Goal: Navigation & Orientation: Find specific page/section

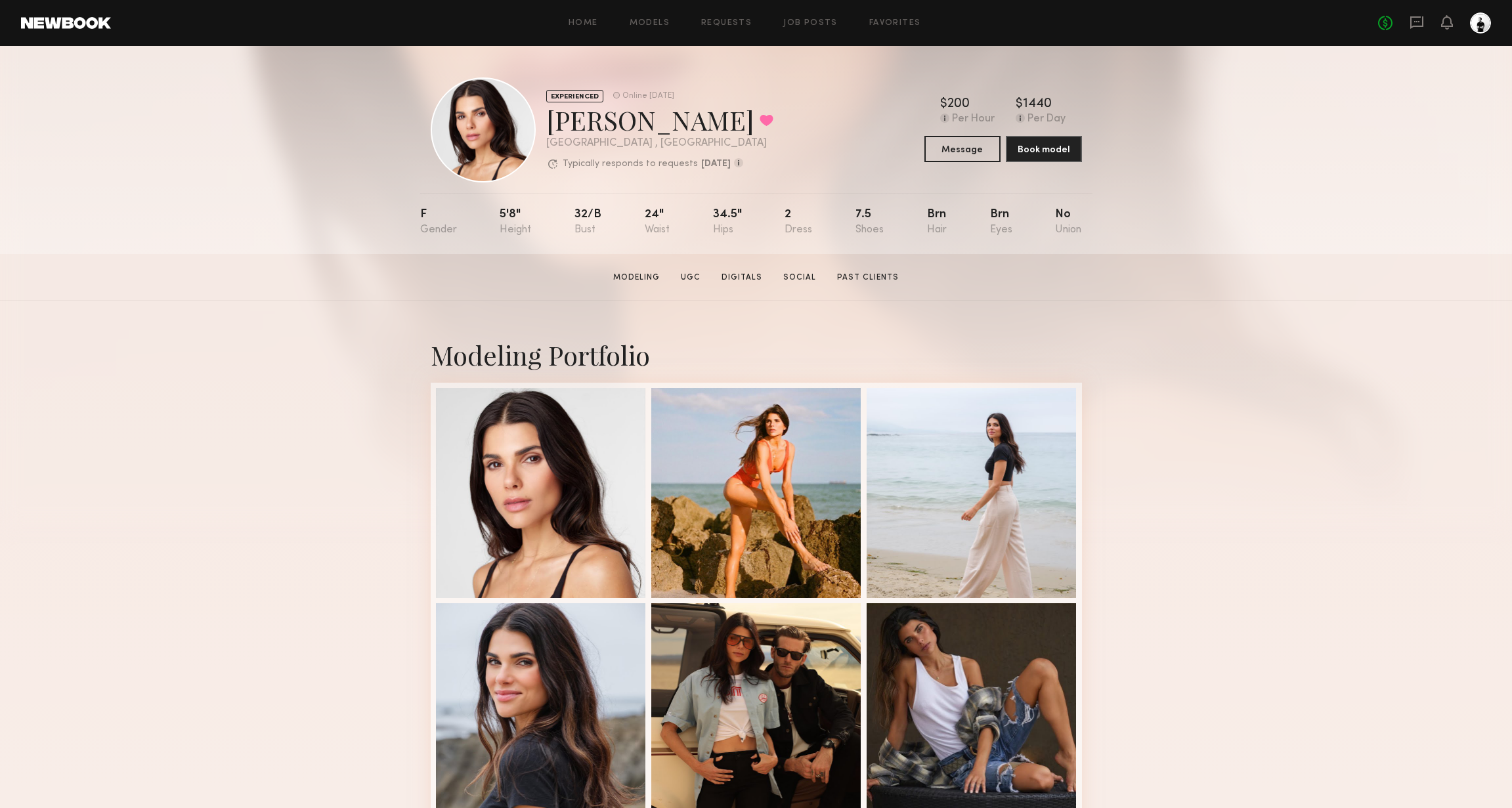
click at [1304, 603] on div "Modeling Portfolio View More" at bounding box center [756, 812] width 1512 height 1022
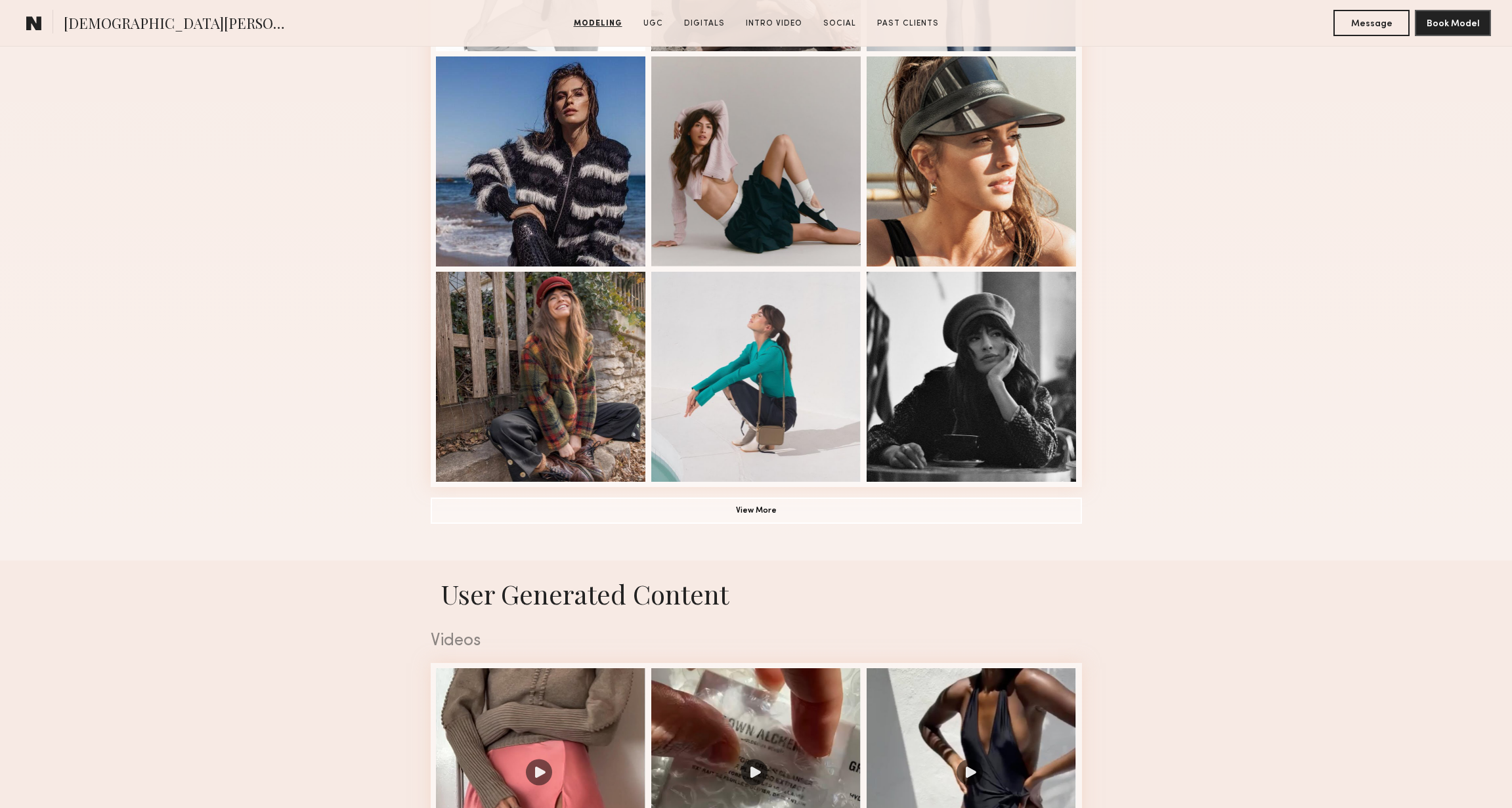
scroll to position [775, 0]
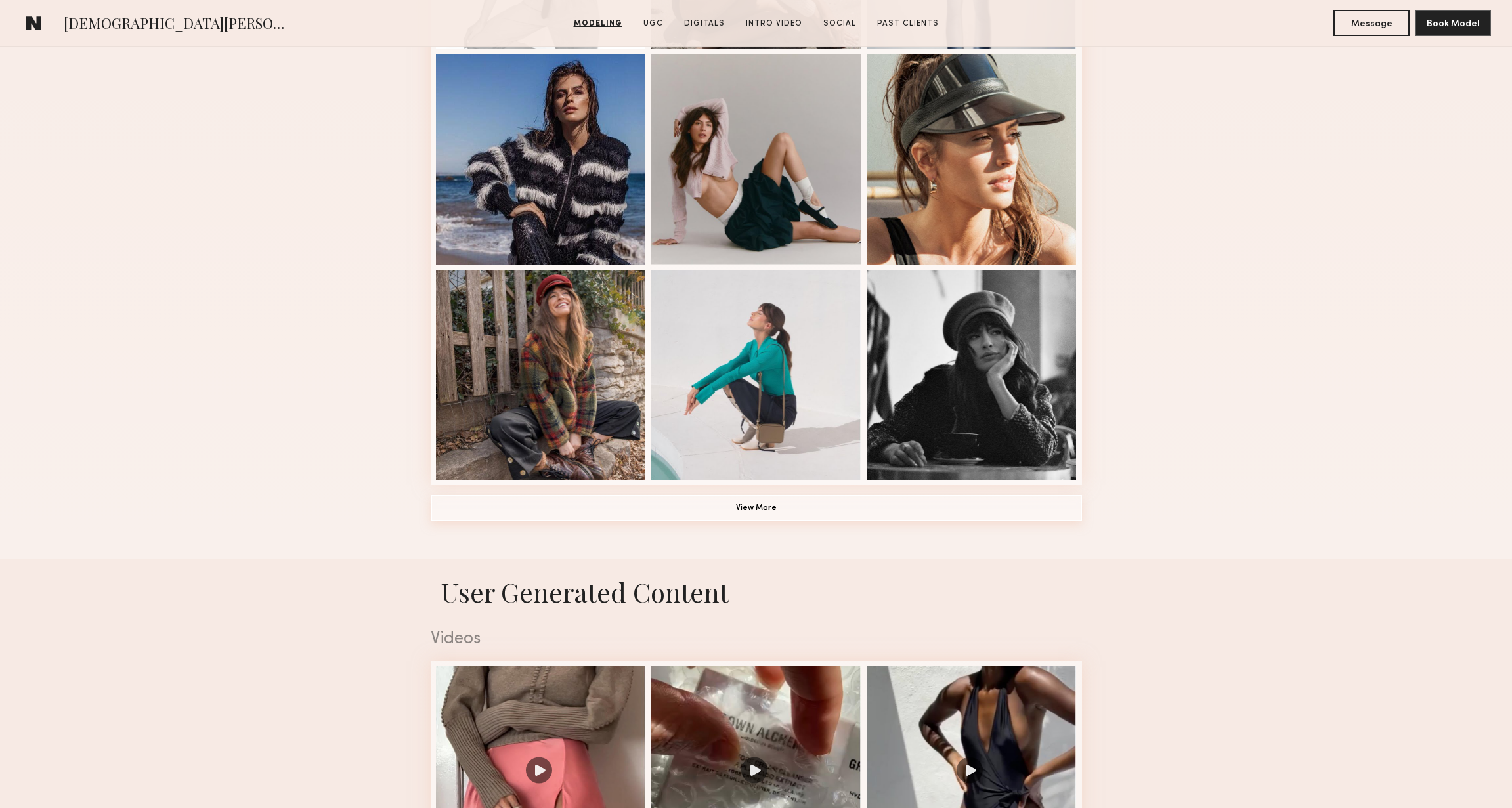
click at [756, 504] on button "View More" at bounding box center [757, 507] width 651 height 26
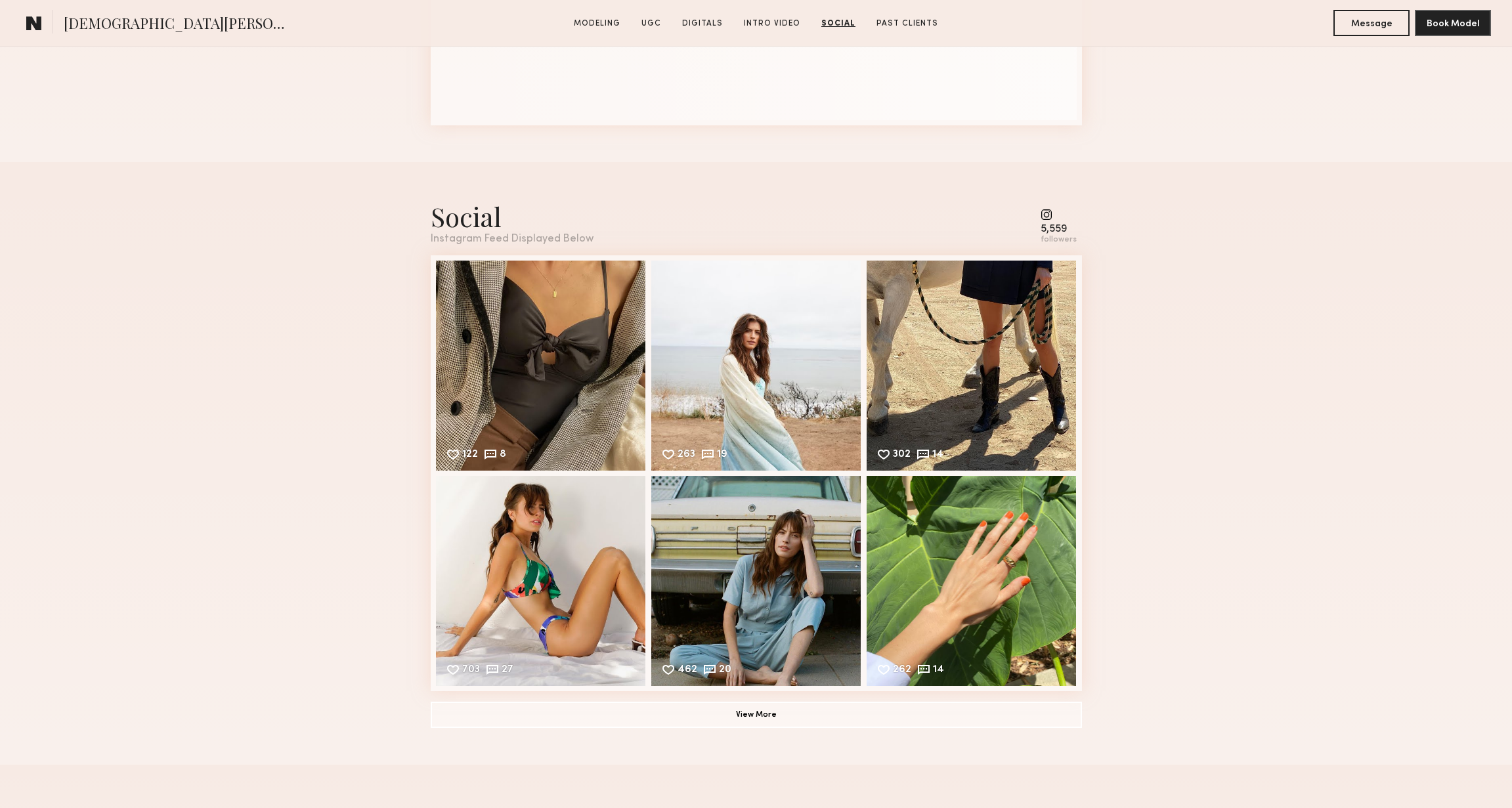
scroll to position [4459, 0]
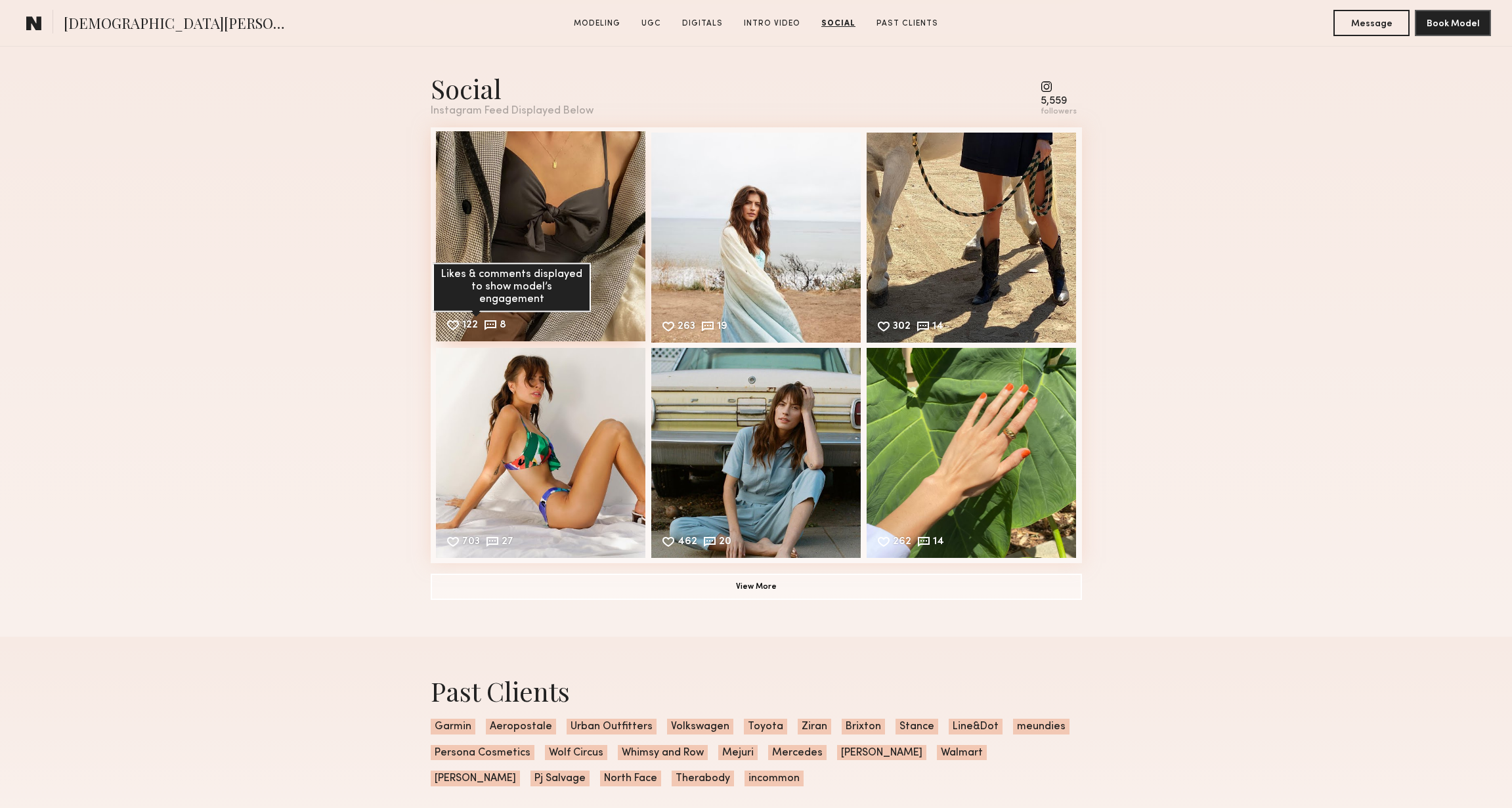
click at [508, 270] on div "Likes & comments displayed to show model’s engagement" at bounding box center [511, 288] width 158 height 50
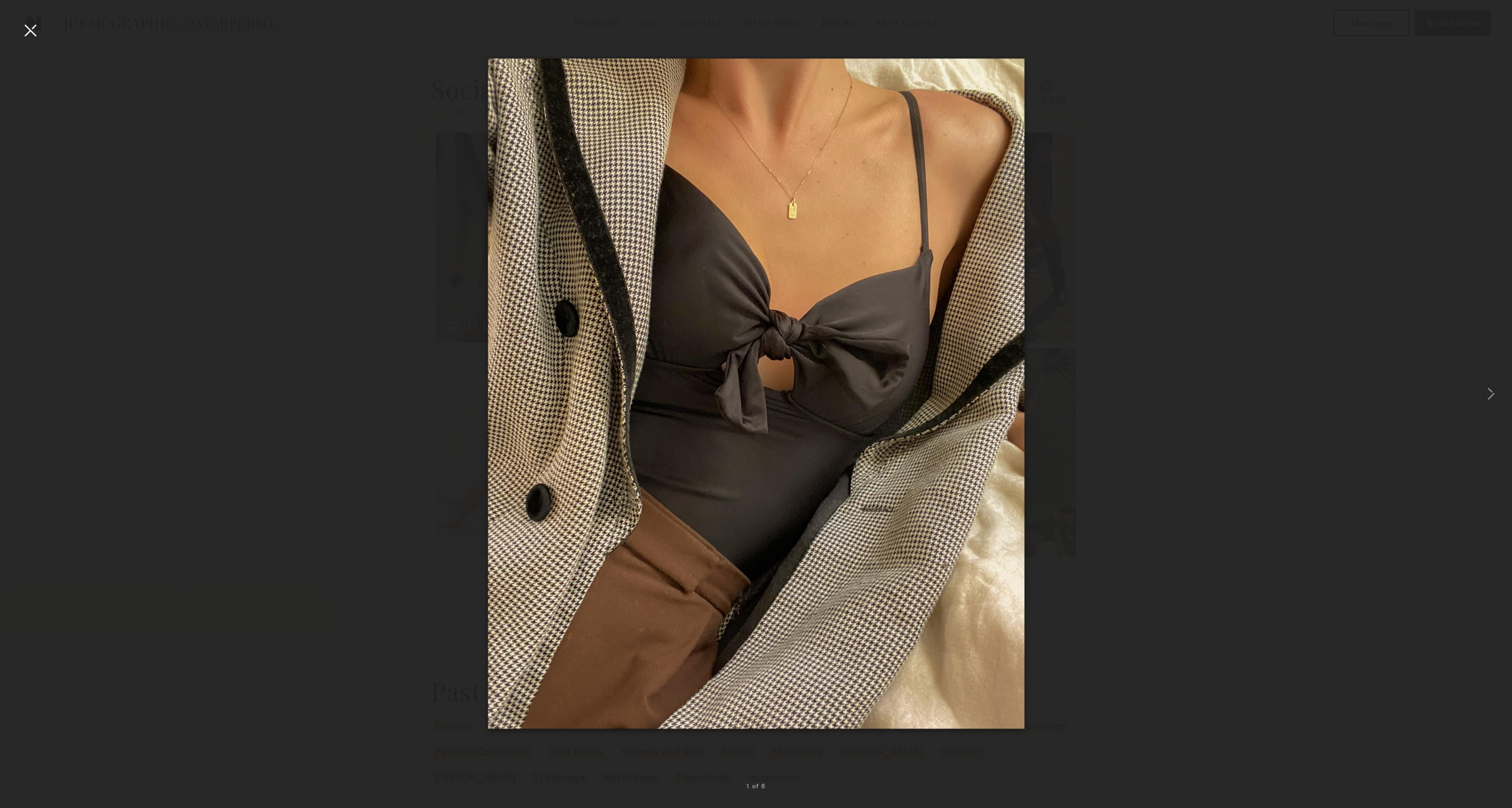
click at [32, 31] on div at bounding box center [30, 30] width 21 height 21
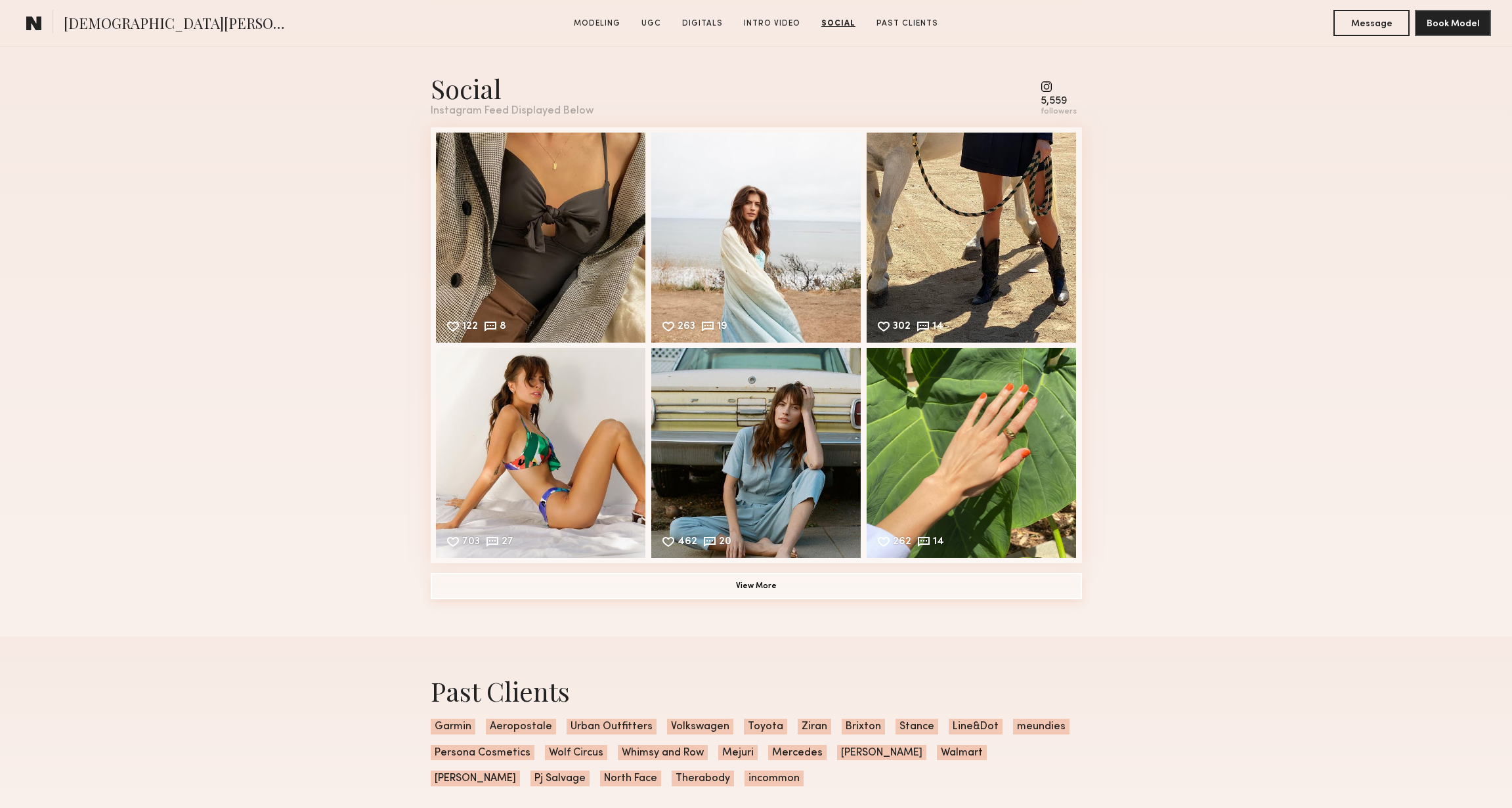
click at [753, 575] on button "View More" at bounding box center [757, 586] width 651 height 26
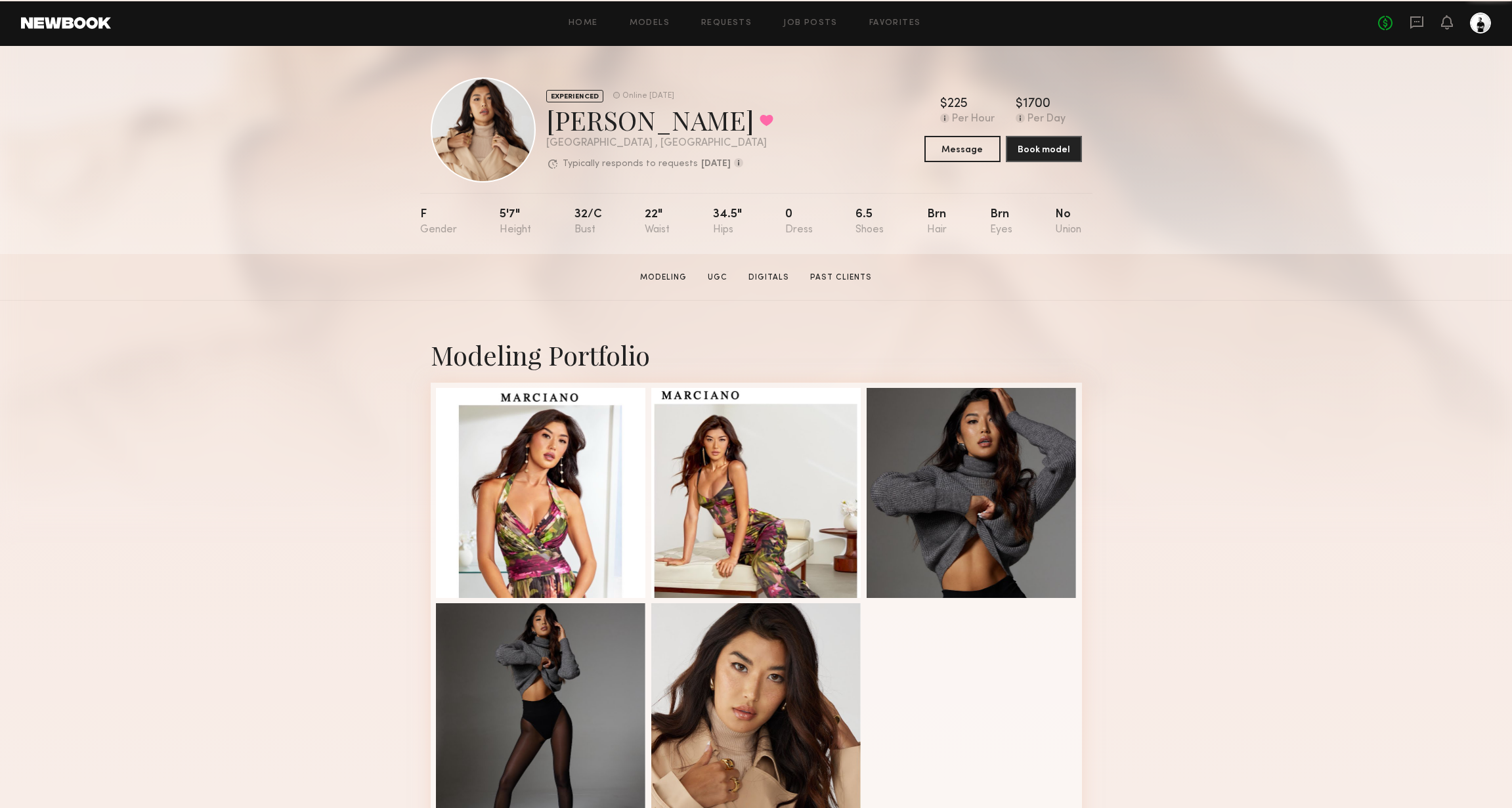
click at [95, 27] on link at bounding box center [66, 23] width 90 height 12
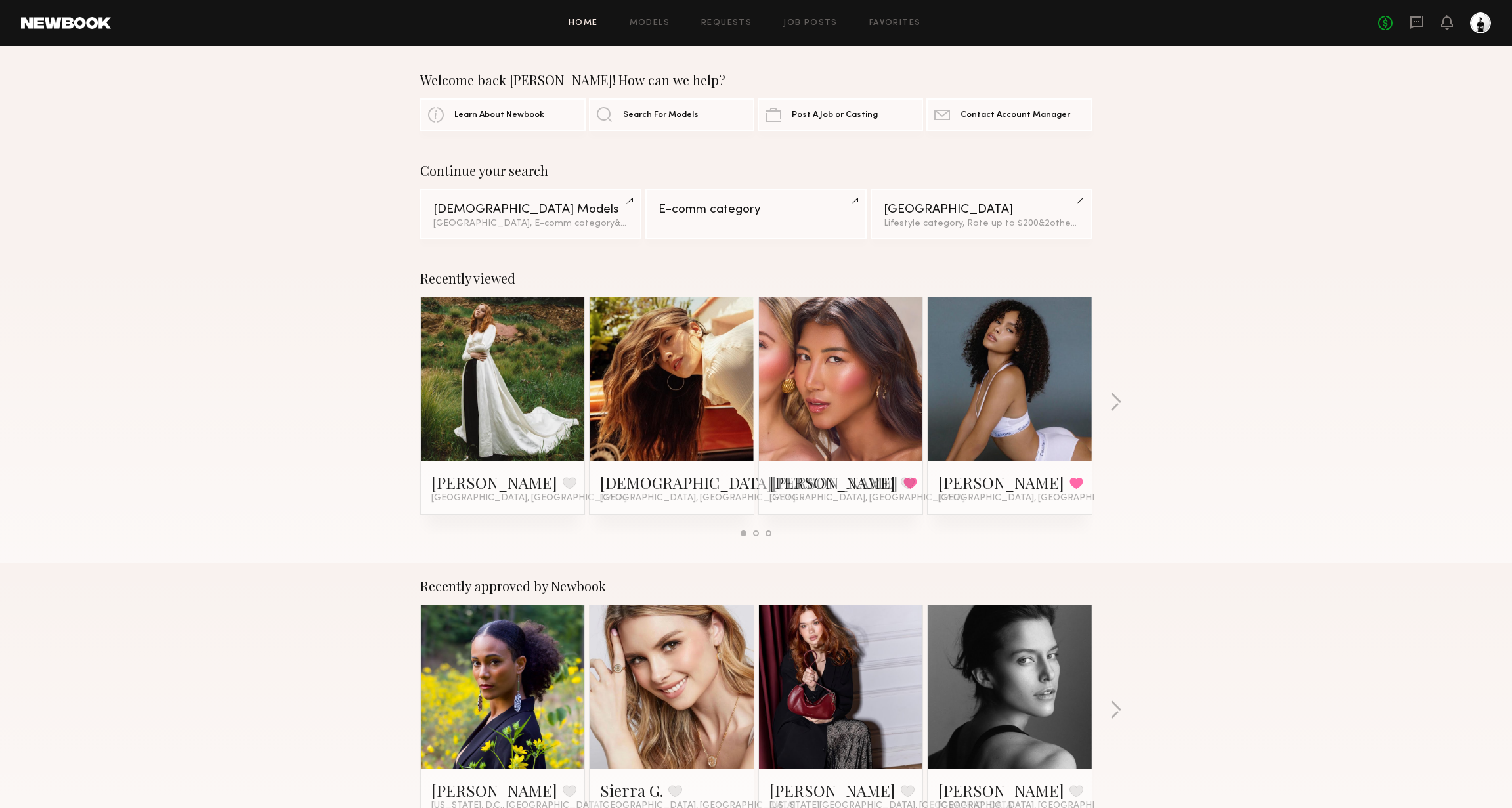
drag, startPoint x: 301, startPoint y: 283, endPoint x: 252, endPoint y: 225, distance: 75.9
click at [300, 281] on div "Recently viewed Molly W. Favorite Los Angeles, CA Kristen J. Favorited Los Ange…" at bounding box center [756, 409] width 1512 height 308
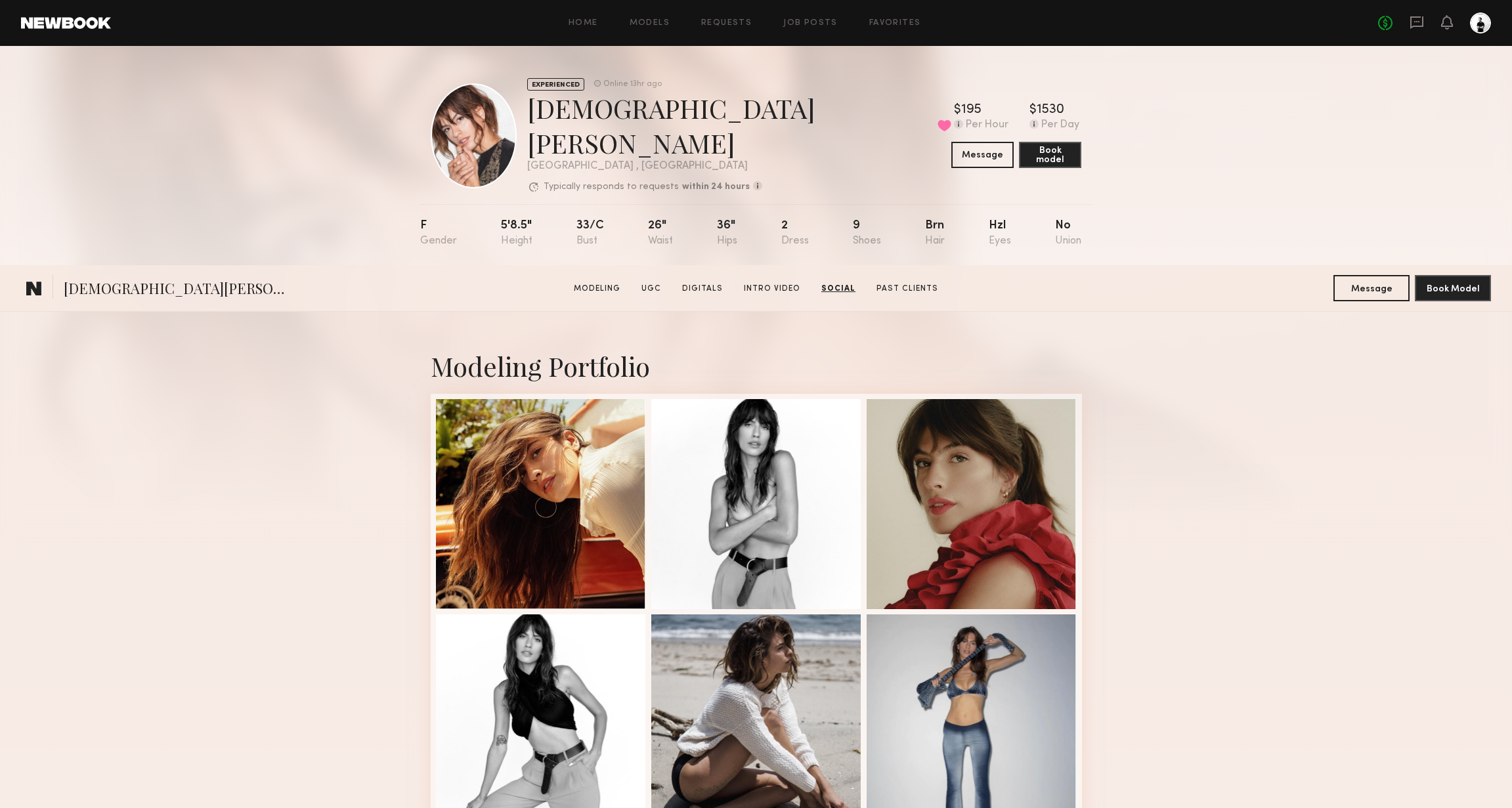
scroll to position [4459, 0]
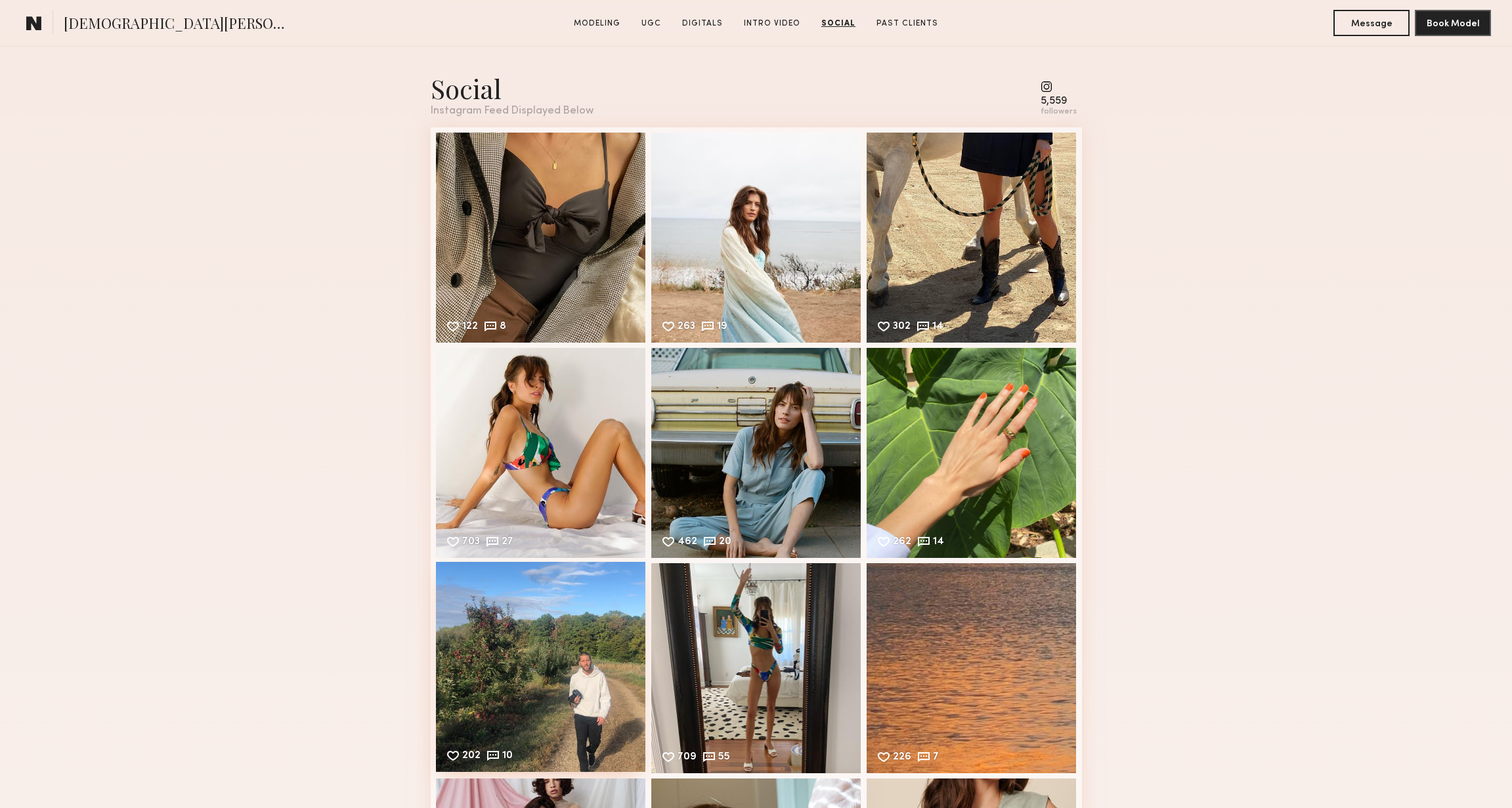
click at [558, 624] on div "202 10 Likes & comments displayed to show model’s engagement" at bounding box center [541, 666] width 210 height 210
